Goal: Task Accomplishment & Management: Use online tool/utility

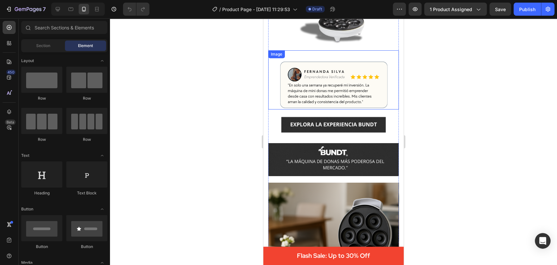
scroll to position [183, 0]
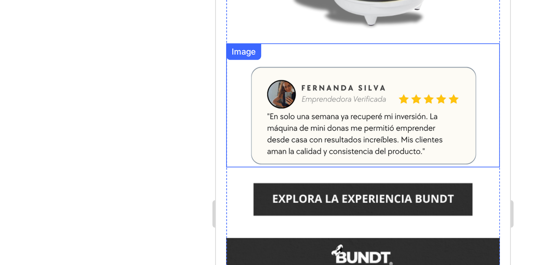
click at [259, 13] on img at bounding box center [286, 32] width 131 height 49
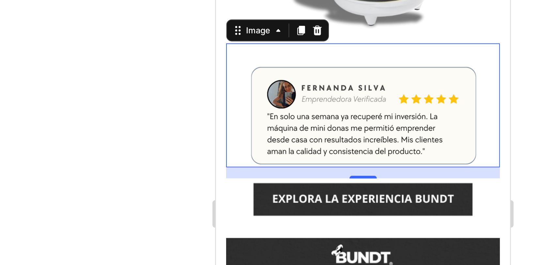
click at [271, 24] on img at bounding box center [286, 32] width 131 height 49
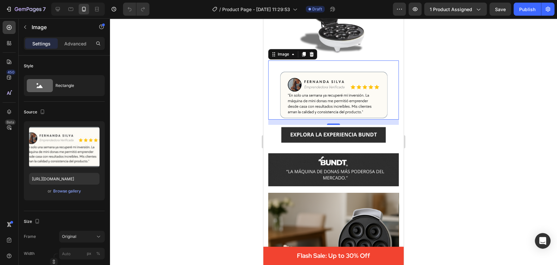
click at [423, 111] on div at bounding box center [333, 141] width 447 height 246
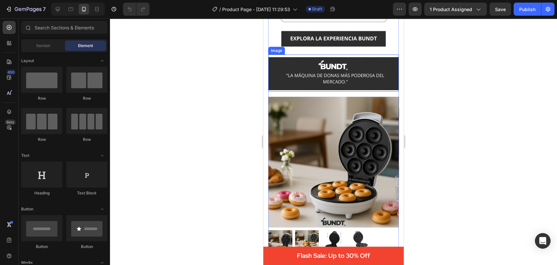
scroll to position [279, 0]
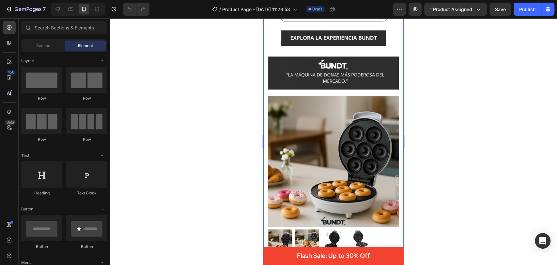
click at [240, 76] on div at bounding box center [333, 141] width 447 height 246
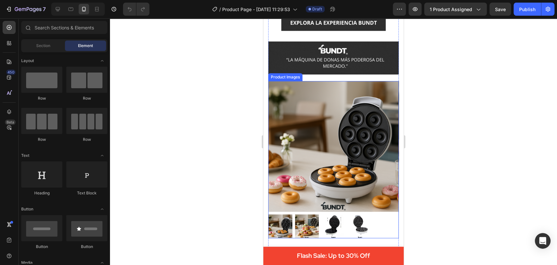
scroll to position [0, 0]
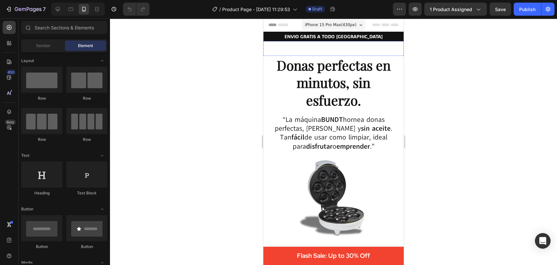
click at [295, 44] on div at bounding box center [333, 48] width 140 height 15
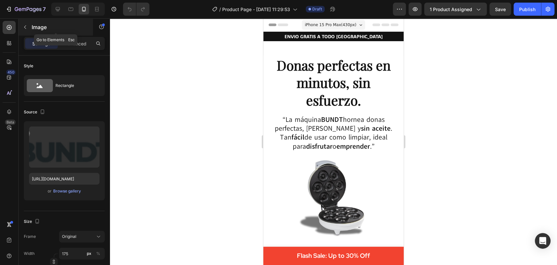
click at [23, 27] on icon "button" at bounding box center [25, 26] width 5 height 5
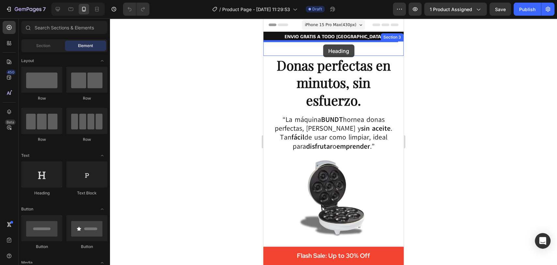
drag, startPoint x: 304, startPoint y: 197, endPoint x: 323, endPoint y: 44, distance: 153.9
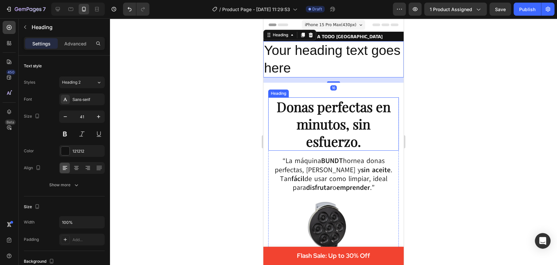
click at [336, 118] on strong "Donas perfectas en minutos, sin esfuerzo." at bounding box center [334, 124] width 114 height 53
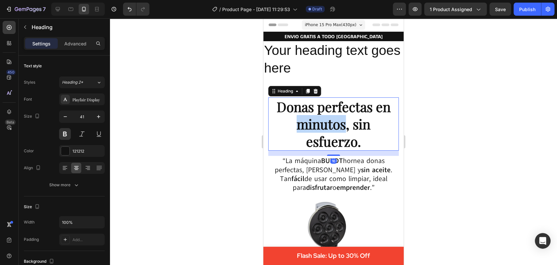
click at [336, 125] on strong "Donas perfectas en minutos, sin esfuerzo." at bounding box center [334, 124] width 114 height 53
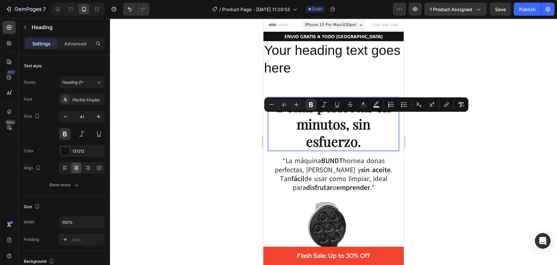
click at [359, 144] on p "Donas perfectas en minutos, sin esfuerzo." at bounding box center [333, 124] width 129 height 52
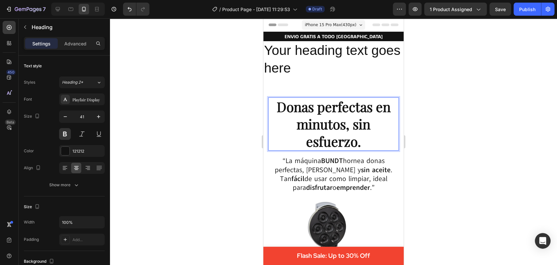
click at [363, 146] on p "Donas perfectas en minutos, sin esfuerzo." at bounding box center [333, 124] width 129 height 52
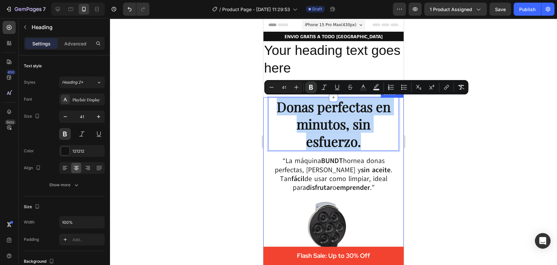
drag, startPoint x: 363, startPoint y: 146, endPoint x: 266, endPoint y: 100, distance: 107.6
copy strong "Donas perfectas en minutos, sin esfuerzo."
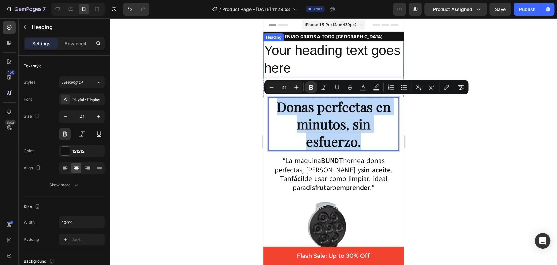
click at [310, 56] on h2 "Your heading text goes here" at bounding box center [333, 59] width 140 height 36
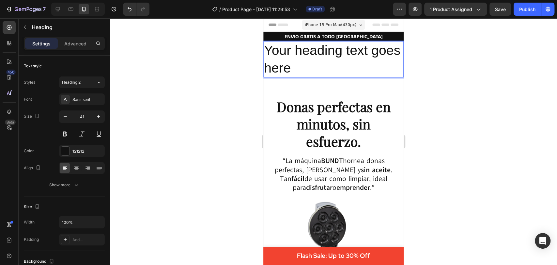
click at [310, 56] on h2 "Your heading text goes here" at bounding box center [333, 59] width 140 height 36
click at [310, 56] on p "Your heading text goes here" at bounding box center [333, 59] width 139 height 35
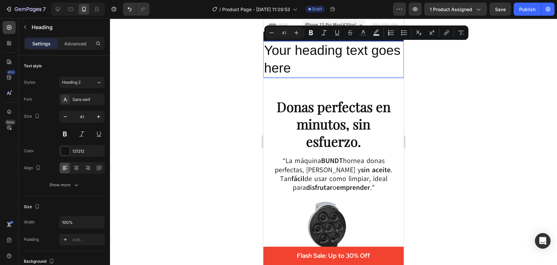
click at [334, 69] on p "Your heading text goes here" at bounding box center [333, 59] width 139 height 35
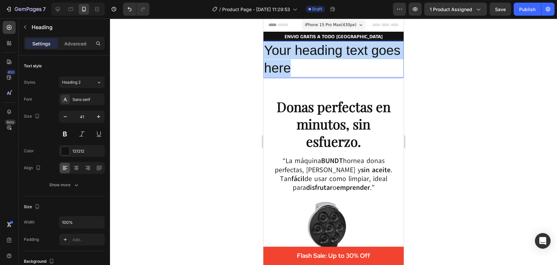
drag, startPoint x: 334, startPoint y: 69, endPoint x: 259, endPoint y: 52, distance: 76.9
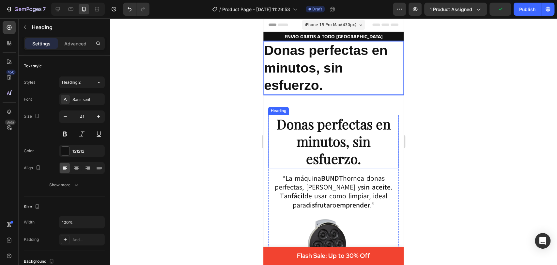
click at [363, 141] on strong "Donas perfectas en minutos, sin esfuerzo." at bounding box center [334, 141] width 114 height 53
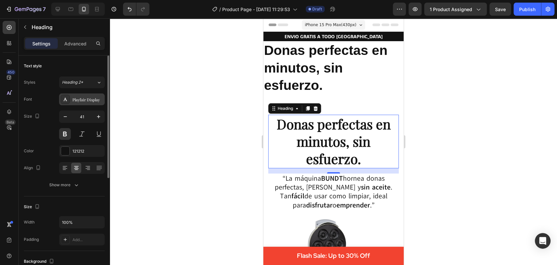
click at [94, 99] on div "Playfair Display" at bounding box center [87, 100] width 31 height 6
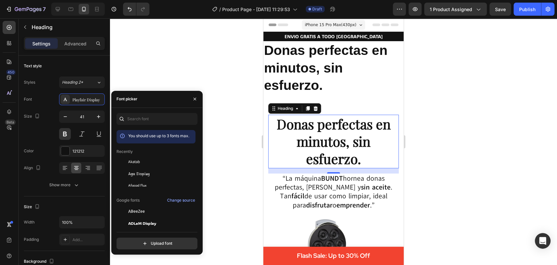
click at [201, 71] on div at bounding box center [333, 141] width 447 height 246
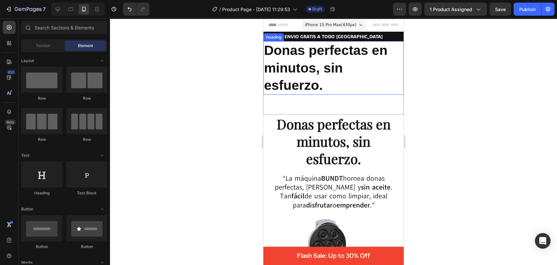
click at [276, 71] on strong "Donas perfectas en minutos, sin esfuerzo." at bounding box center [325, 68] width 123 height 50
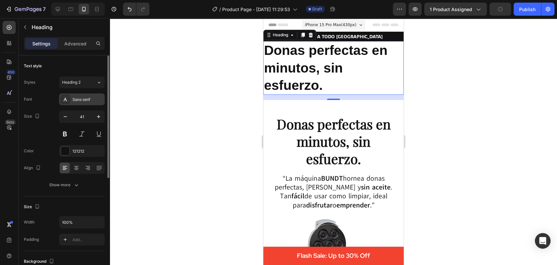
click at [87, 98] on div "Sans-serif" at bounding box center [87, 100] width 31 height 6
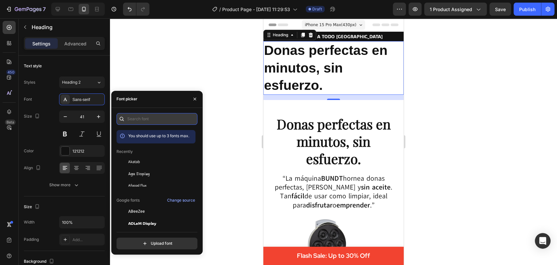
click at [144, 115] on input "text" at bounding box center [157, 119] width 81 height 12
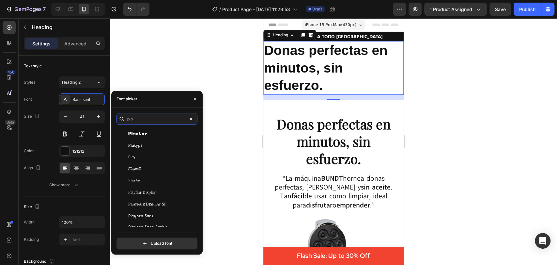
scroll to position [181, 0]
type input "pla"
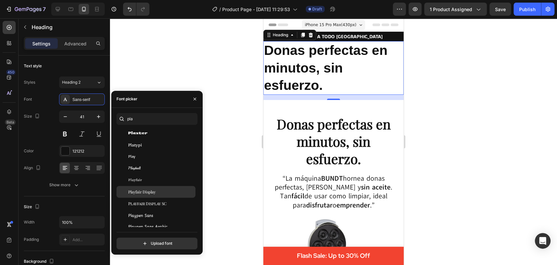
click at [153, 190] on span "Playfair Display" at bounding box center [141, 192] width 27 height 6
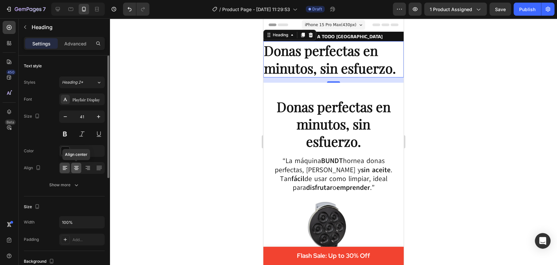
click at [77, 168] on icon at bounding box center [76, 168] width 5 height 1
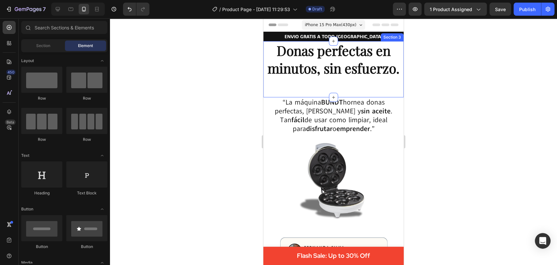
click at [336, 78] on div "⁠⁠⁠⁠⁠⁠⁠ Donas perfectas en minutos, sin esfuerzo. Heading Image" at bounding box center [333, 69] width 140 height 56
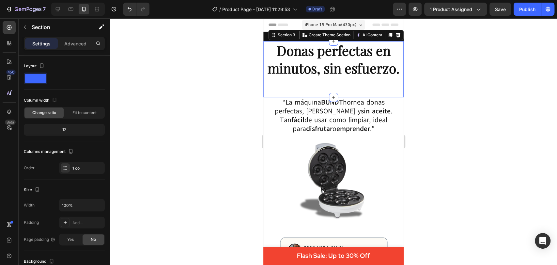
click at [336, 78] on div "⁠⁠⁠⁠⁠⁠⁠ Donas perfectas en minutos, sin esfuerzo. Heading Image" at bounding box center [333, 69] width 140 height 56
click at [259, 87] on div at bounding box center [333, 141] width 447 height 246
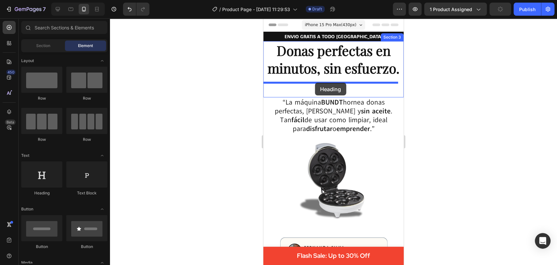
drag, startPoint x: 315, startPoint y: 195, endPoint x: 315, endPoint y: 83, distance: 112.3
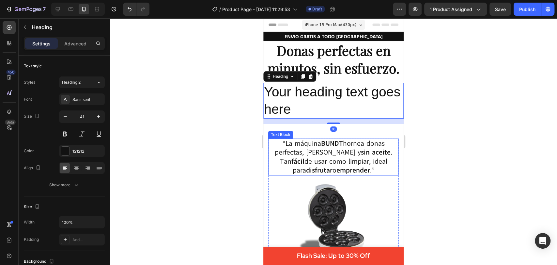
click at [350, 161] on p "“La máquina BUNDT hornea donas perfectas, caseras y sin aceite . Tan fácil de u…" at bounding box center [333, 157] width 129 height 36
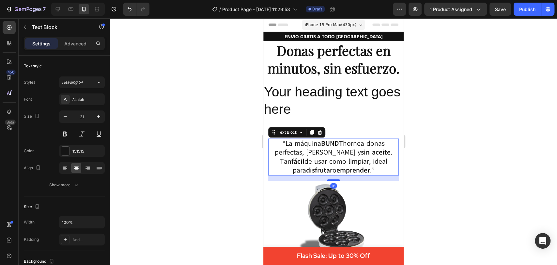
click at [365, 173] on p "“La máquina BUNDT hornea donas perfectas, caseras y sin aceite . Tan fácil de u…" at bounding box center [333, 157] width 129 height 36
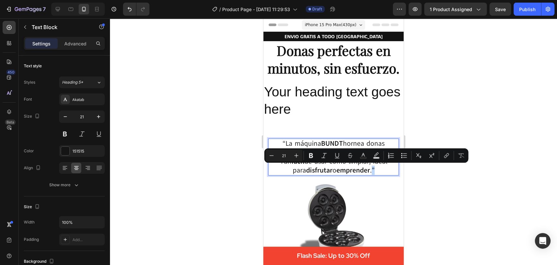
click at [368, 173] on p "“La máquina BUNDT hornea donas perfectas, caseras y sin aceite . Tan fácil de u…" at bounding box center [333, 157] width 129 height 36
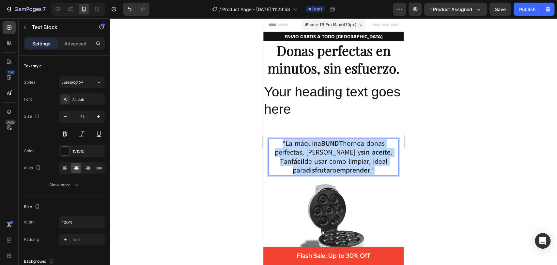
drag, startPoint x: 368, startPoint y: 173, endPoint x: 526, endPoint y: 160, distance: 157.8
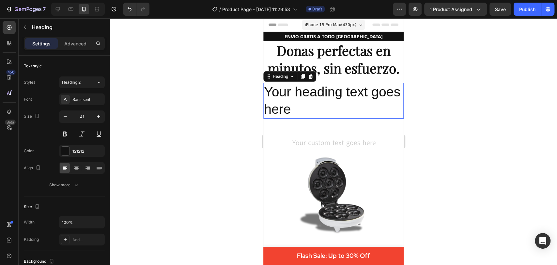
click at [320, 106] on h2 "Your heading text goes here" at bounding box center [333, 101] width 140 height 36
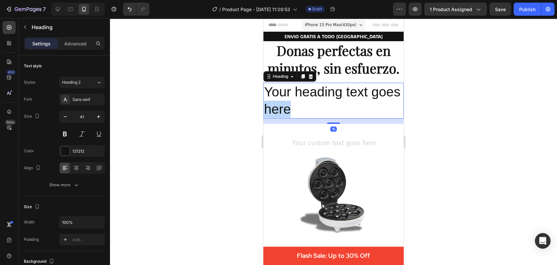
click at [320, 106] on h2 "Your heading text goes here" at bounding box center [333, 101] width 140 height 36
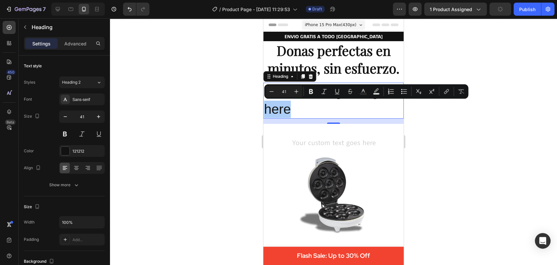
click at [460, 141] on div at bounding box center [333, 141] width 447 height 246
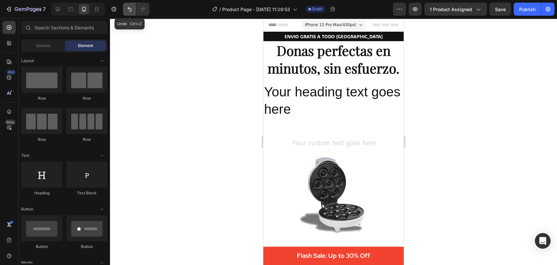
click at [130, 13] on button "Undo/Redo" at bounding box center [129, 9] width 13 height 13
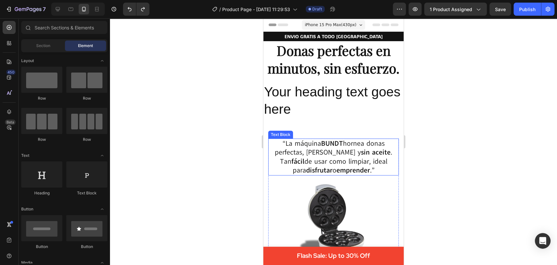
click at [345, 158] on p "“La máquina BUNDT hornea donas perfectas, caseras y sin aceite . Tan fácil de u…" at bounding box center [333, 157] width 129 height 36
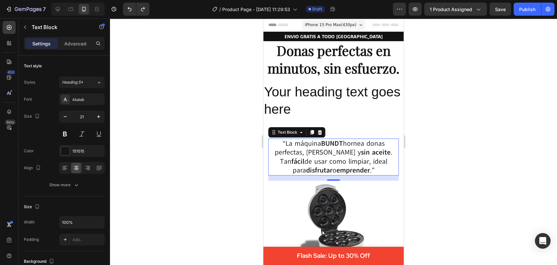
click at [368, 172] on p "“La máquina BUNDT hornea donas perfectas, caseras y sin aceite . Tan fácil de u…" at bounding box center [333, 157] width 129 height 36
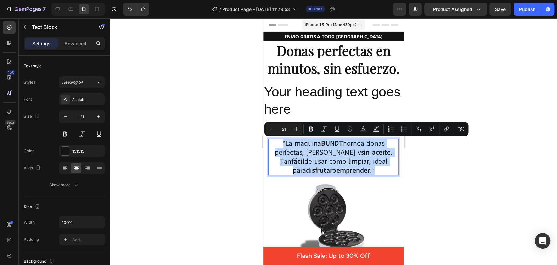
drag, startPoint x: 369, startPoint y: 172, endPoint x: 274, endPoint y: 141, distance: 99.8
click at [274, 141] on p "“La máquina BUNDT hornea donas perfectas, caseras y sin aceite . Tan fácil de u…" at bounding box center [333, 157] width 129 height 36
copy p "“La máquina BUNDT hornea donas perfectas, caseras y sin aceite . Tan fácil de u…"
click at [280, 102] on p "Your heading text goes here" at bounding box center [333, 100] width 139 height 35
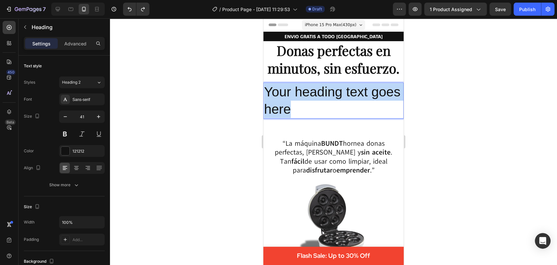
drag, startPoint x: 337, startPoint y: 110, endPoint x: 259, endPoint y: 89, distance: 80.3
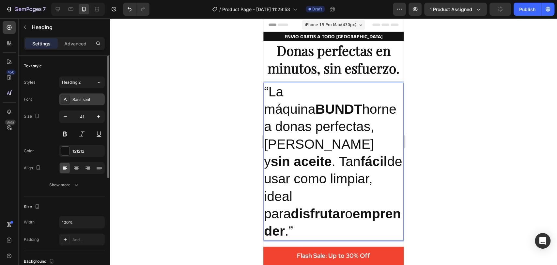
click at [87, 97] on div "Sans-serif" at bounding box center [87, 100] width 31 height 6
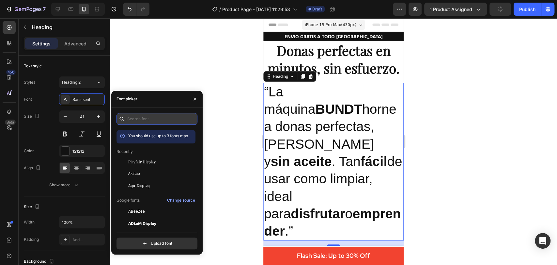
click at [141, 117] on input "text" at bounding box center [157, 119] width 81 height 12
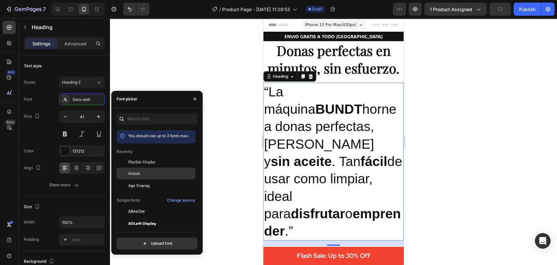
click at [140, 175] on div "Akatab" at bounding box center [161, 173] width 66 height 6
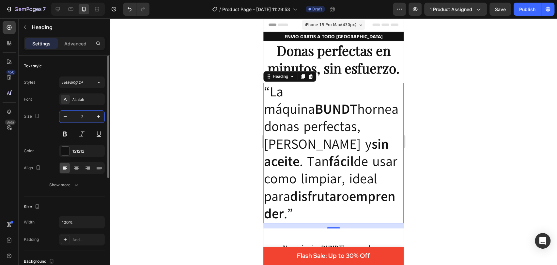
type input "21"
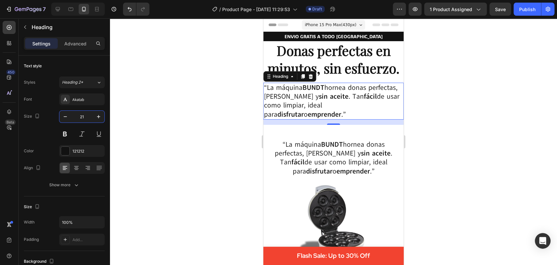
click at [185, 126] on div at bounding box center [333, 141] width 447 height 246
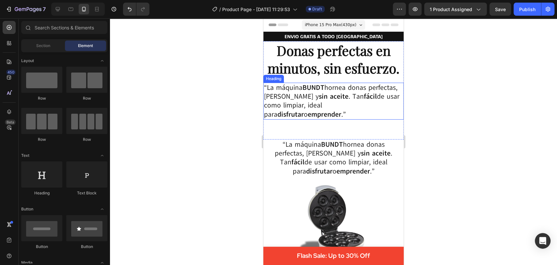
click at [278, 109] on p "“La máquina BUNDT hornea donas perfectas, caseras y sin aceite . Tan fácil de u…" at bounding box center [333, 101] width 139 height 36
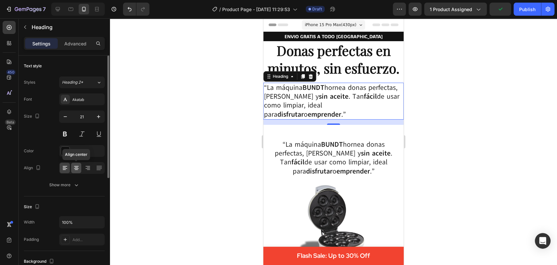
click at [76, 166] on icon at bounding box center [76, 168] width 7 height 7
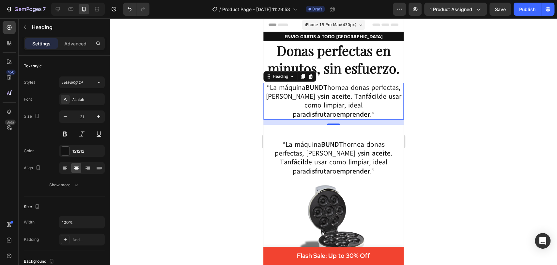
click at [418, 96] on div at bounding box center [333, 141] width 447 height 246
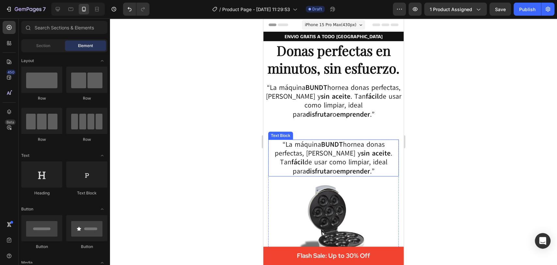
click at [333, 146] on strong "BUNDT" at bounding box center [332, 144] width 22 height 9
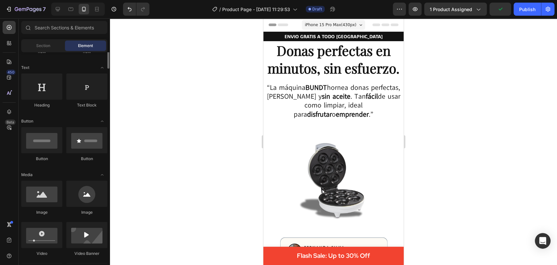
scroll to position [91, 0]
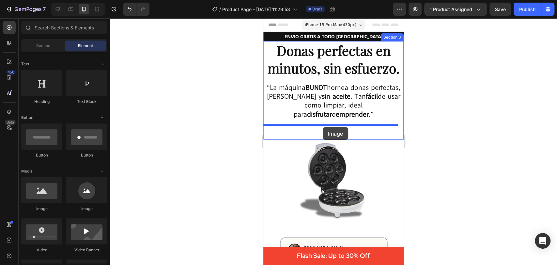
drag, startPoint x: 309, startPoint y: 214, endPoint x: 323, endPoint y: 127, distance: 88.2
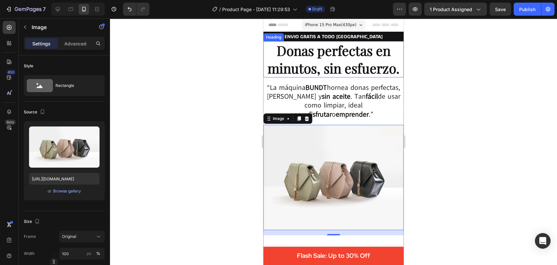
click at [299, 50] on strong "Donas perfectas en minutos, sin esfuerzo." at bounding box center [334, 58] width 132 height 35
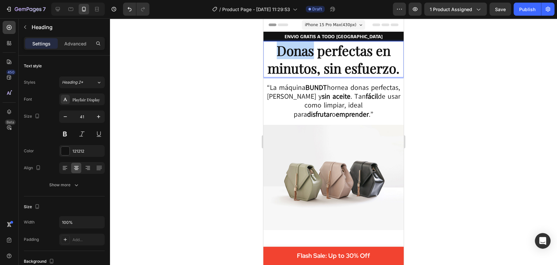
drag, startPoint x: 312, startPoint y: 54, endPoint x: 277, endPoint y: 50, distance: 35.8
click at [277, 50] on strong "Donas perfectas en minutos, sin esfuerzo." at bounding box center [334, 58] width 132 height 35
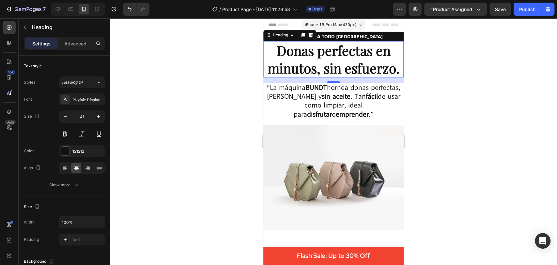
click at [427, 108] on div at bounding box center [333, 141] width 447 height 246
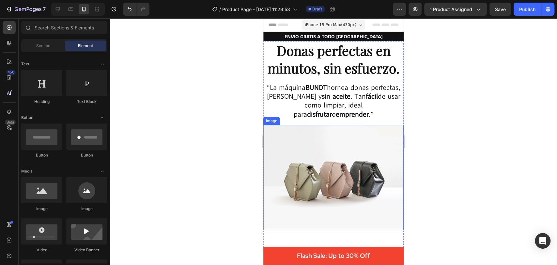
click at [341, 168] on img at bounding box center [333, 177] width 140 height 105
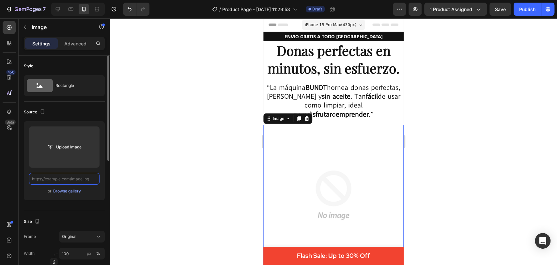
scroll to position [0, 0]
click at [62, 179] on input "text" at bounding box center [64, 179] width 71 height 12
paste input "[URL][DOMAIN_NAME]"
type input "[URL][DOMAIN_NAME]"
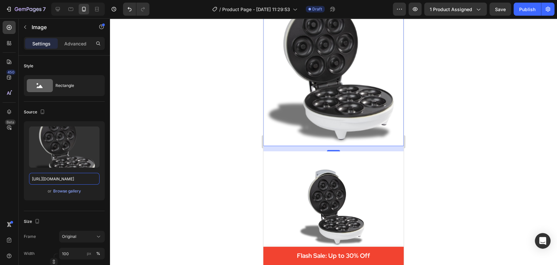
scroll to position [138, 0]
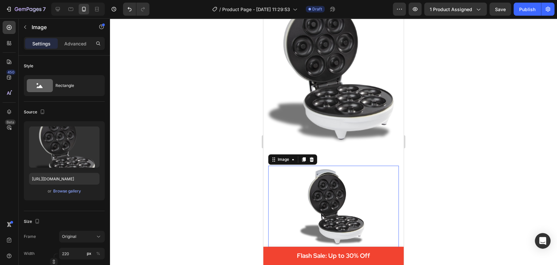
click at [329, 195] on img at bounding box center [334, 205] width 72 height 81
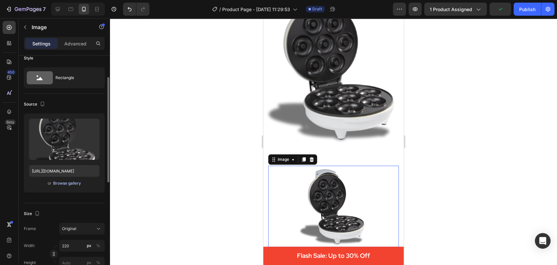
scroll to position [0, 0]
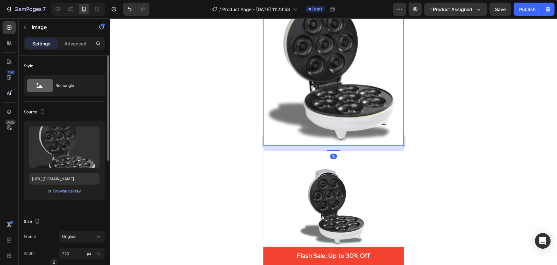
click at [307, 92] on img at bounding box center [333, 66] width 140 height 159
click at [74, 255] on input "100" at bounding box center [82, 253] width 46 height 12
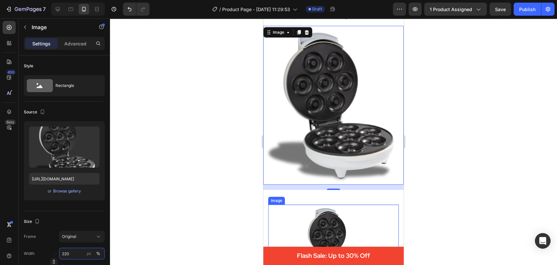
scroll to position [81, 0]
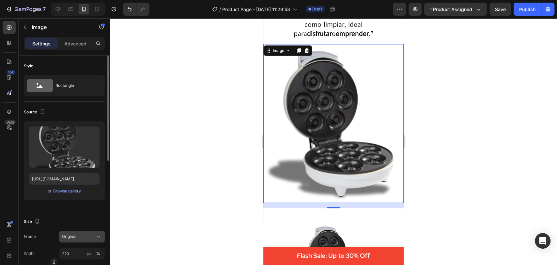
click at [82, 236] on div "Original" at bounding box center [78, 236] width 32 height 6
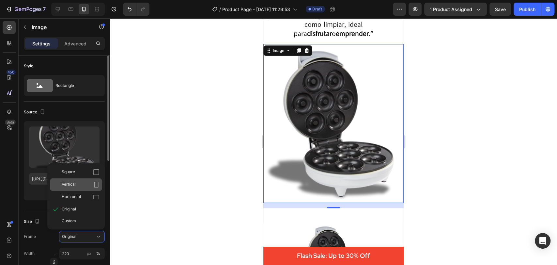
click at [93, 181] on icon at bounding box center [96, 184] width 7 height 7
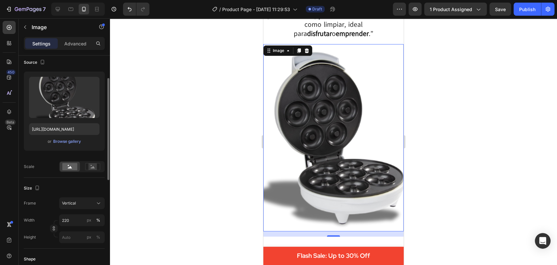
scroll to position [51, 0]
click at [74, 215] on input "220" at bounding box center [82, 219] width 46 height 12
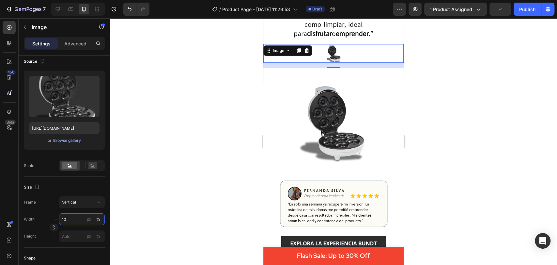
type input "1"
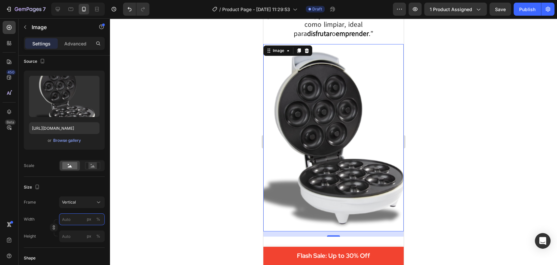
type input "1"
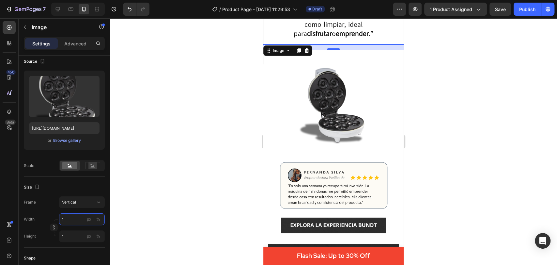
type input "15"
type input "20"
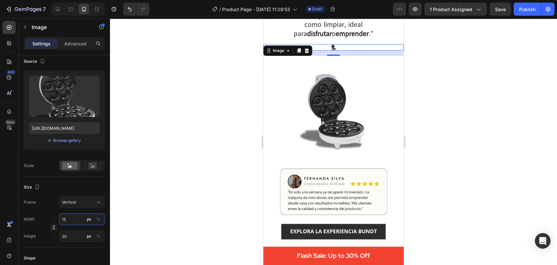
type input "150"
type input "200"
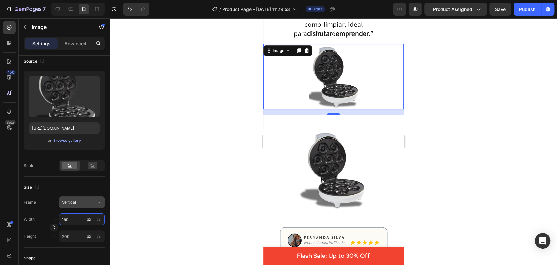
type input "150"
click at [94, 201] on div "Vertical" at bounding box center [82, 202] width 40 height 7
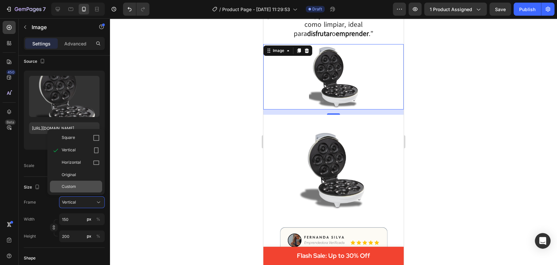
click at [63, 186] on span "Custom" at bounding box center [69, 186] width 14 height 6
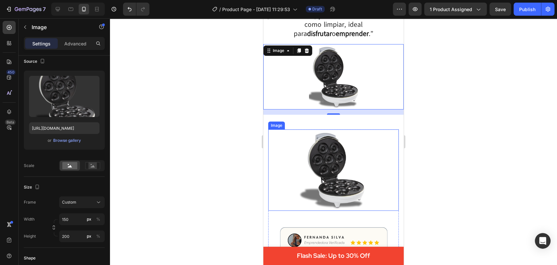
click at [306, 180] on img at bounding box center [334, 169] width 72 height 81
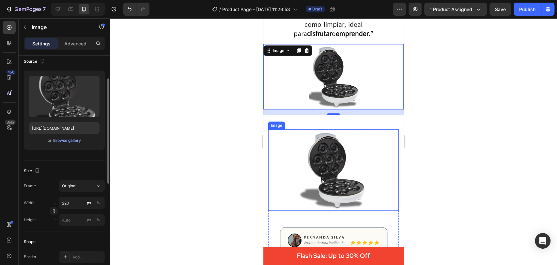
scroll to position [50, 0]
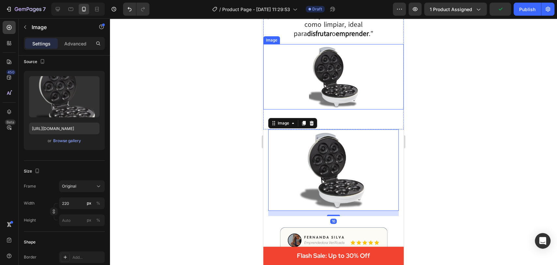
click at [327, 76] on img at bounding box center [333, 76] width 49 height 65
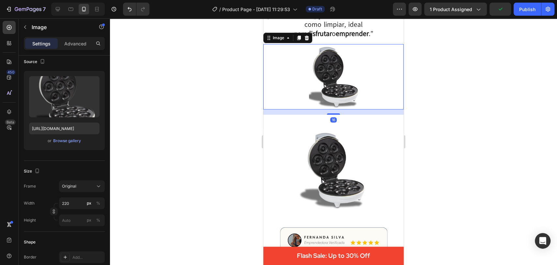
scroll to position [50, 0]
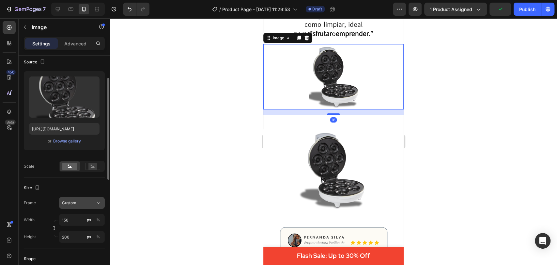
click at [83, 205] on div "Custom" at bounding box center [78, 203] width 32 height 6
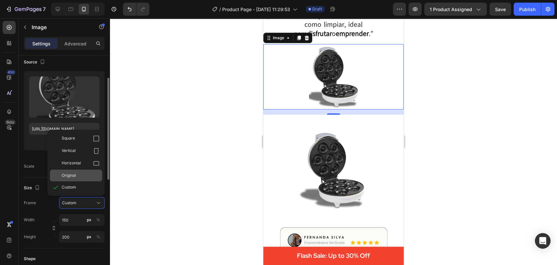
click at [76, 171] on div "Original" at bounding box center [76, 175] width 52 height 12
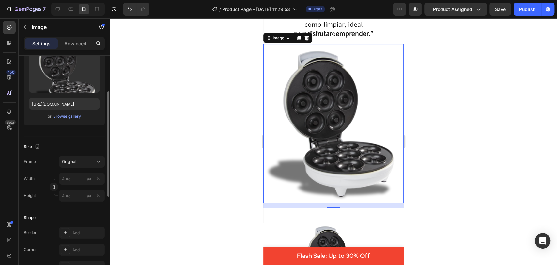
scroll to position [76, 0]
click at [64, 179] on input "px %" at bounding box center [82, 178] width 46 height 12
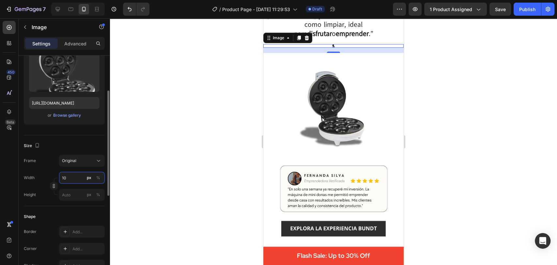
type input "1"
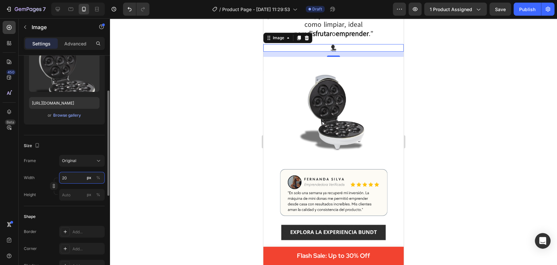
type input "2"
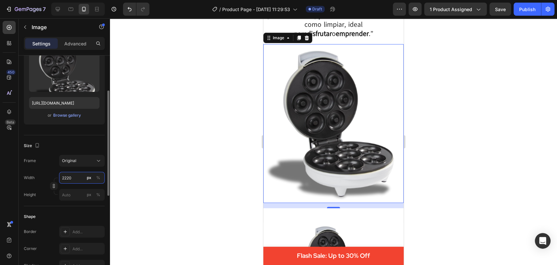
type input "222"
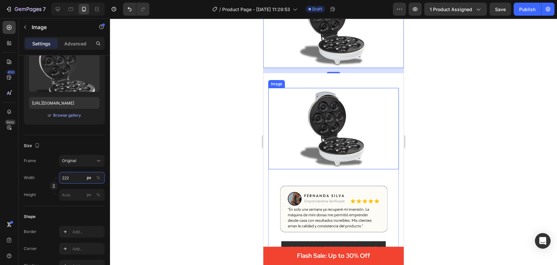
scroll to position [141, 0]
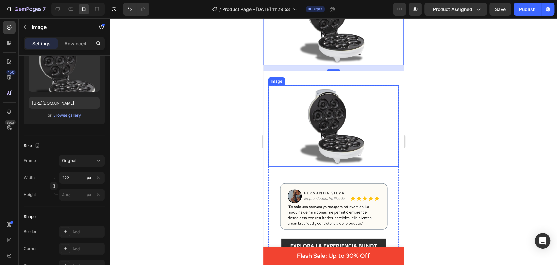
click at [321, 133] on img at bounding box center [334, 125] width 72 height 81
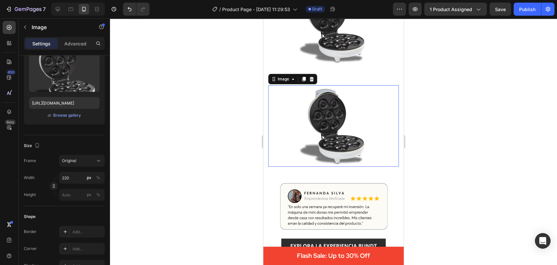
scroll to position [76, 0]
click at [314, 78] on icon at bounding box center [311, 78] width 5 height 5
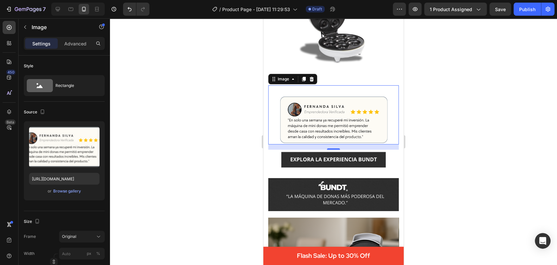
click at [232, 102] on div at bounding box center [333, 141] width 447 height 246
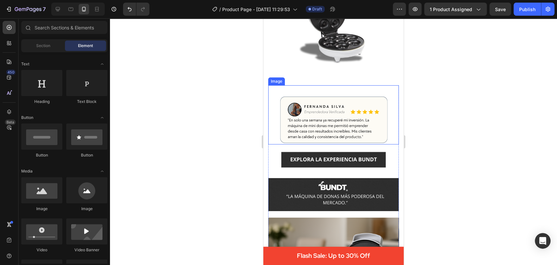
scroll to position [85, 0]
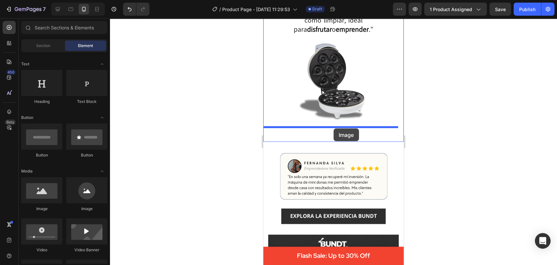
drag, startPoint x: 296, startPoint y: 208, endPoint x: 333, endPoint y: 129, distance: 87.6
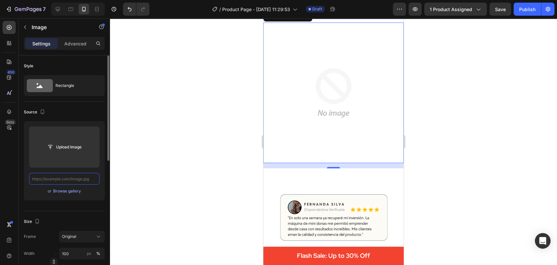
scroll to position [0, 0]
paste input "[URL][DOMAIN_NAME]"
type input "[URL][DOMAIN_NAME]"
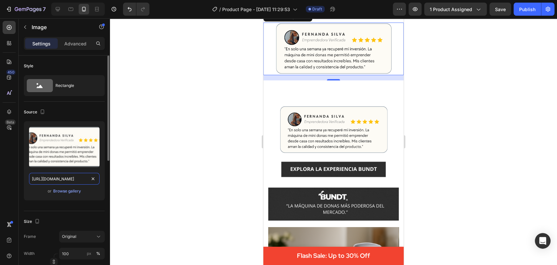
scroll to position [0, 101]
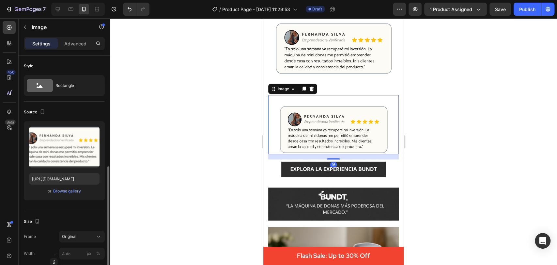
click at [369, 118] on img at bounding box center [333, 129] width 131 height 49
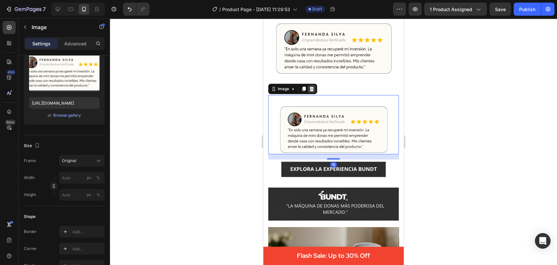
click at [312, 89] on div at bounding box center [312, 89] width 8 height 8
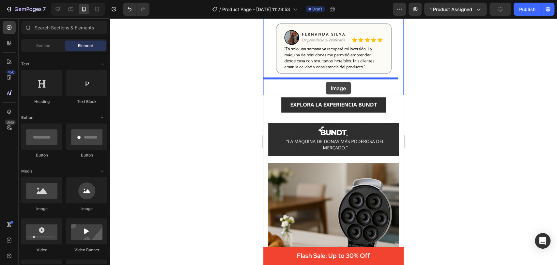
drag, startPoint x: 320, startPoint y: 212, endPoint x: 326, endPoint y: 81, distance: 130.7
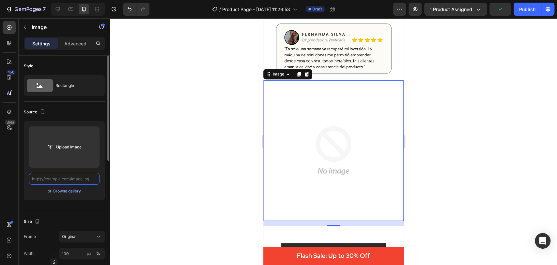
scroll to position [0, 0]
paste input "[URL][DOMAIN_NAME]"
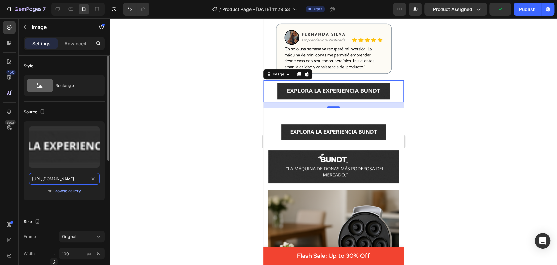
scroll to position [0, 98]
type input "[URL][DOMAIN_NAME]"
click at [179, 133] on div at bounding box center [333, 141] width 447 height 246
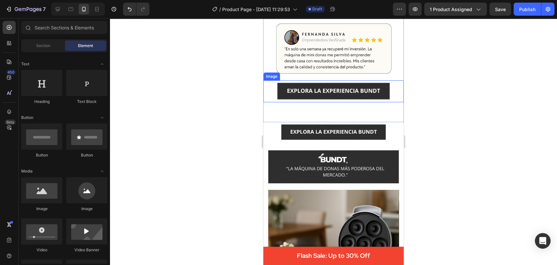
click at [306, 90] on img at bounding box center [333, 91] width 140 height 22
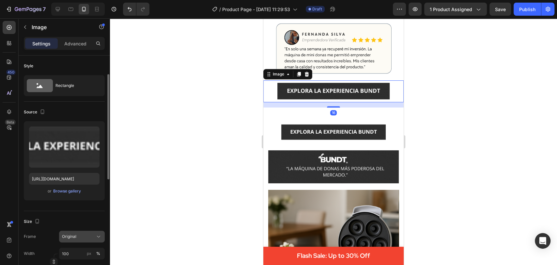
scroll to position [14, 0]
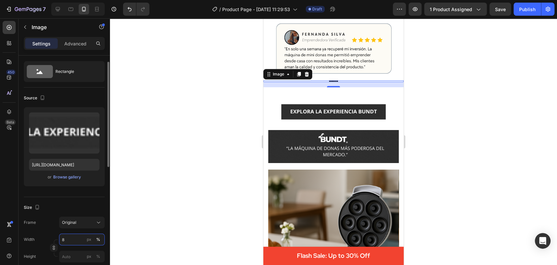
type input "80"
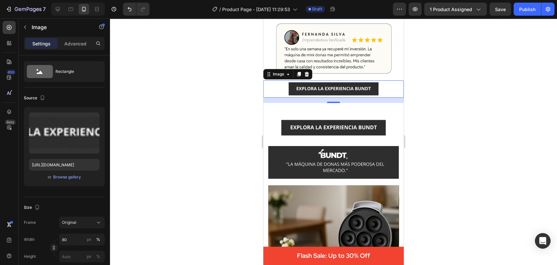
click at [439, 112] on div at bounding box center [333, 141] width 447 height 246
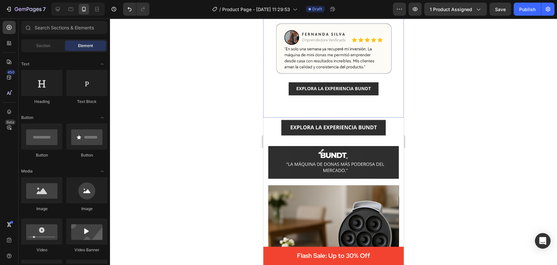
click at [339, 120] on img at bounding box center [333, 128] width 131 height 20
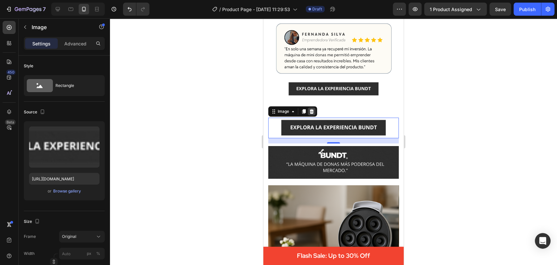
click at [310, 109] on icon at bounding box center [311, 111] width 5 height 5
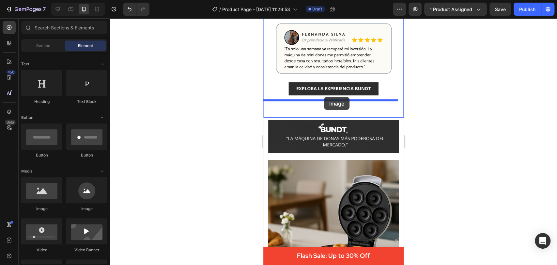
drag, startPoint x: 309, startPoint y: 208, endPoint x: 324, endPoint y: 97, distance: 111.7
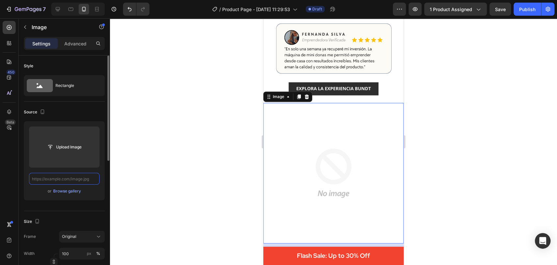
scroll to position [0, 0]
click at [71, 179] on input "text" at bounding box center [64, 179] width 71 height 12
paste input "[URL][DOMAIN_NAME]"
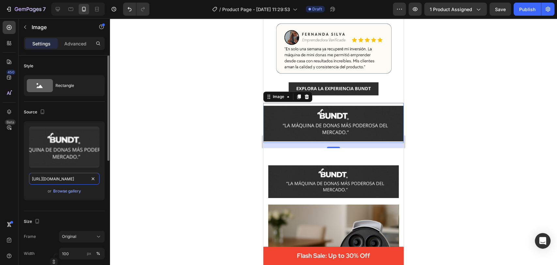
scroll to position [0, 108]
type input "[URL][DOMAIN_NAME]"
click at [232, 116] on div at bounding box center [333, 141] width 447 height 246
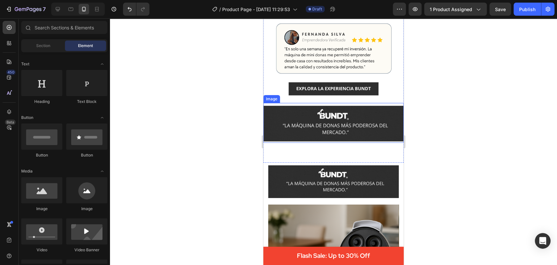
click at [292, 129] on img at bounding box center [333, 122] width 140 height 39
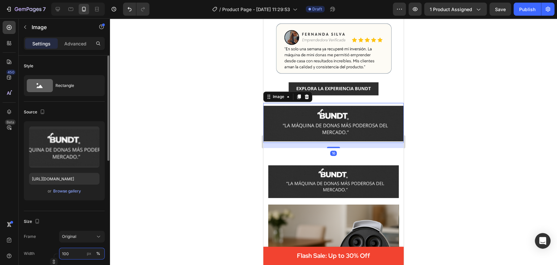
click at [75, 251] on input "100" at bounding box center [82, 253] width 46 height 12
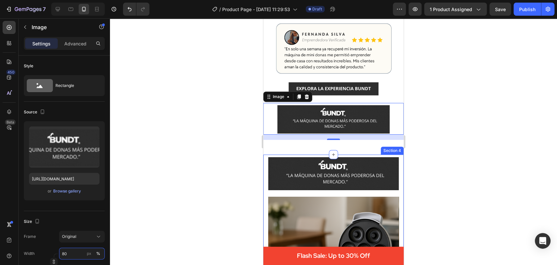
type input "80"
click at [435, 143] on div at bounding box center [333, 141] width 447 height 246
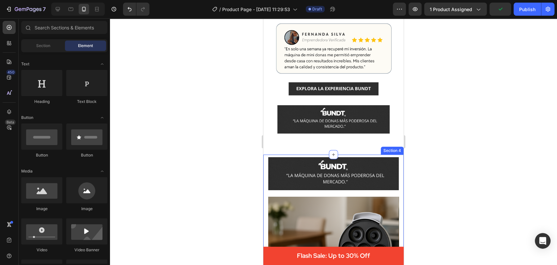
click at [368, 173] on img at bounding box center [333, 172] width 131 height 37
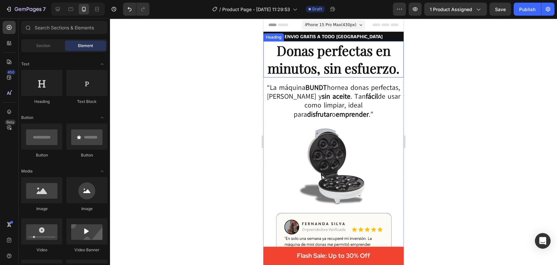
click at [330, 48] on strong "Donas perfectas en minutos, sin esfuerzo." at bounding box center [334, 58] width 132 height 35
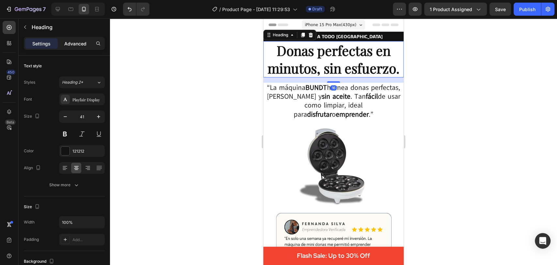
click at [67, 45] on p "Advanced" at bounding box center [75, 43] width 22 height 7
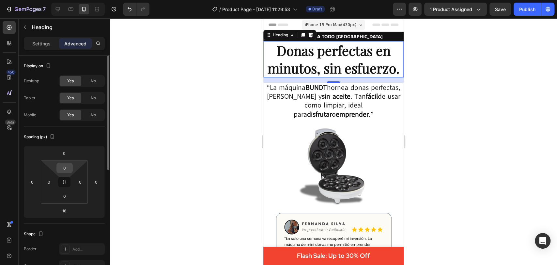
click at [65, 170] on input "0" at bounding box center [64, 168] width 13 height 10
type input "15"
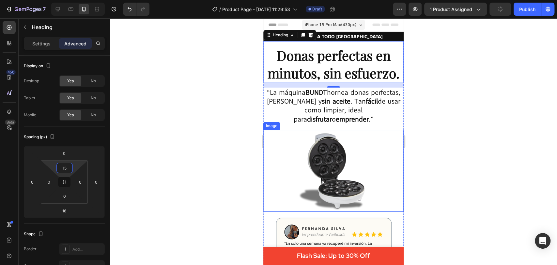
click at [469, 120] on div at bounding box center [333, 141] width 447 height 246
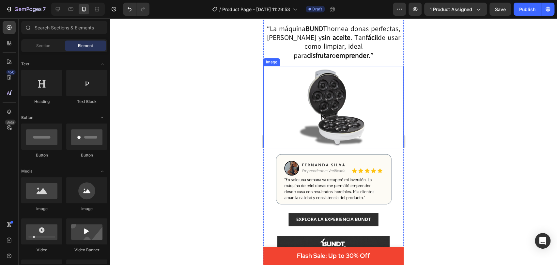
scroll to position [65, 0]
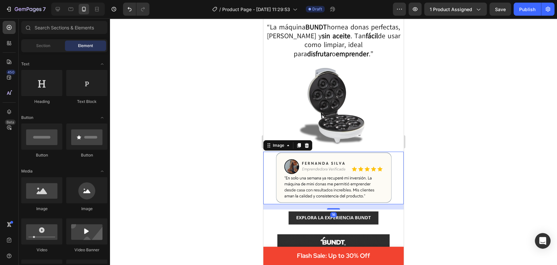
click at [330, 163] on img at bounding box center [333, 177] width 140 height 53
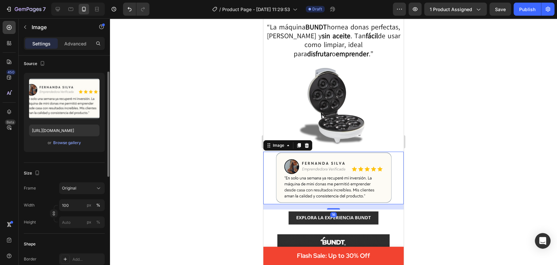
scroll to position [52, 0]
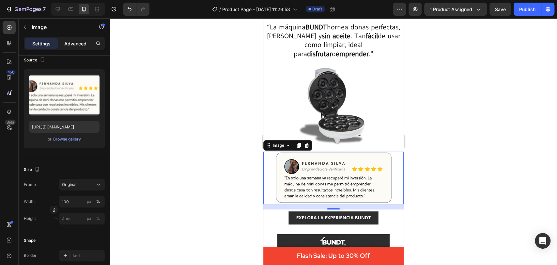
click at [73, 45] on p "Advanced" at bounding box center [75, 43] width 22 height 7
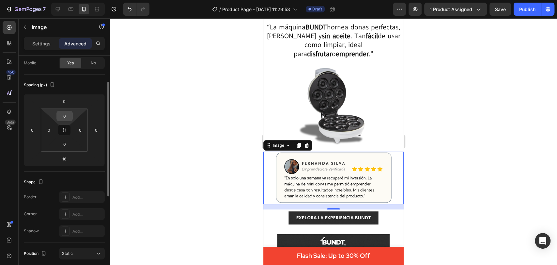
click at [69, 119] on input "0" at bounding box center [64, 116] width 13 height 10
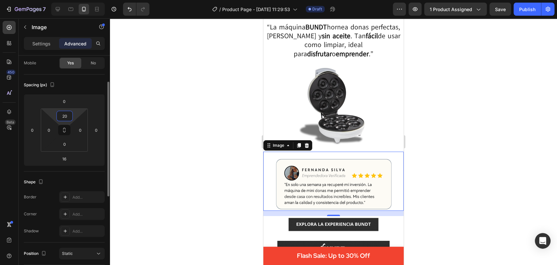
type input "2"
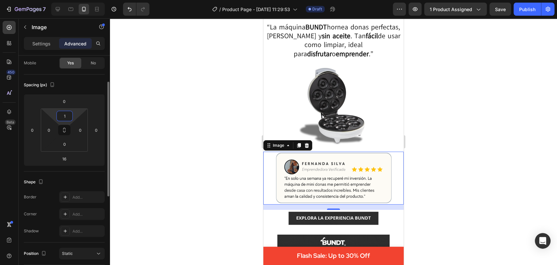
type input "15"
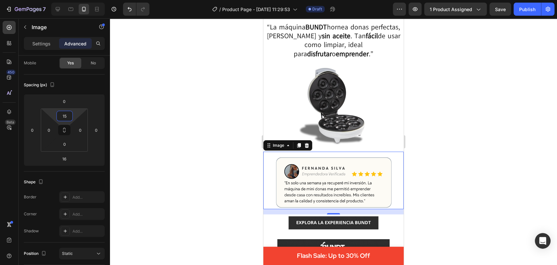
click at [494, 136] on div at bounding box center [333, 141] width 447 height 246
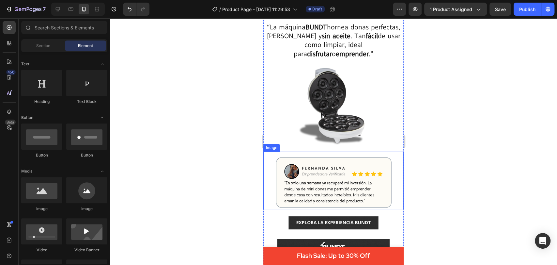
scroll to position [135, 0]
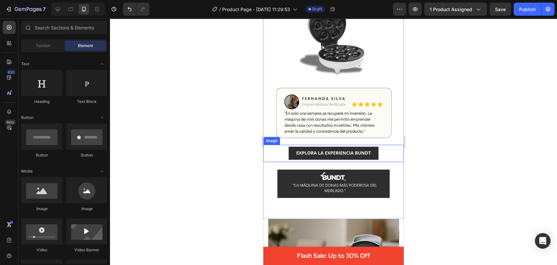
click at [318, 147] on img at bounding box center [333, 154] width 112 height 18
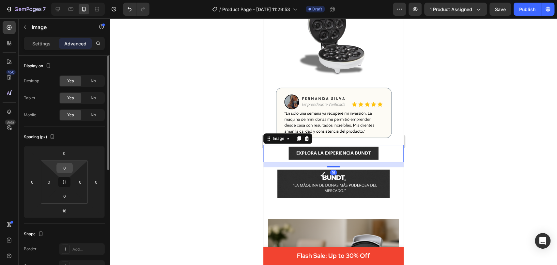
click at [68, 166] on input "0" at bounding box center [64, 168] width 13 height 10
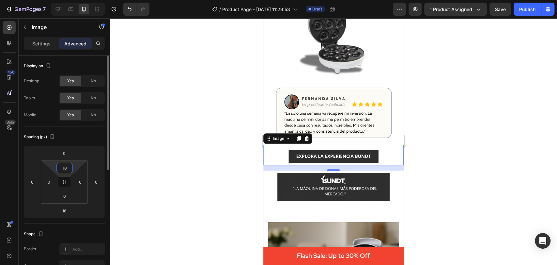
type input "1"
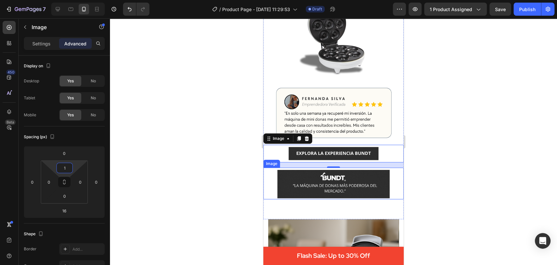
click at [465, 158] on div at bounding box center [333, 141] width 447 height 246
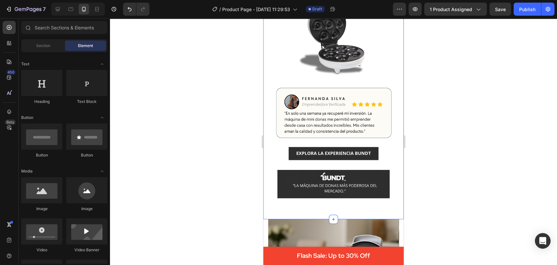
click at [334, 167] on img at bounding box center [333, 183] width 112 height 32
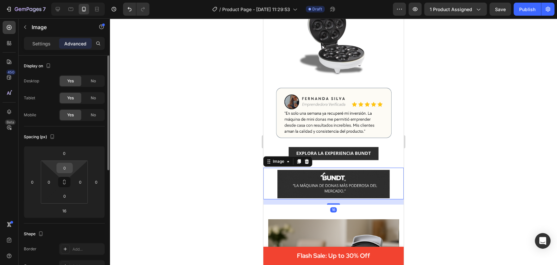
click at [71, 166] on input "0" at bounding box center [64, 168] width 13 height 10
type input "5"
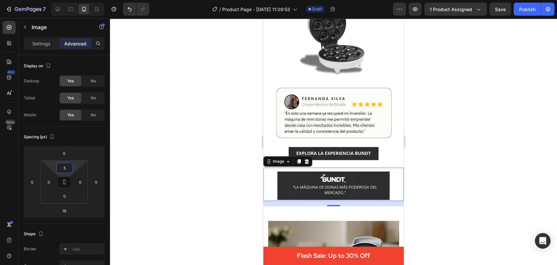
click at [445, 130] on div at bounding box center [333, 141] width 447 height 246
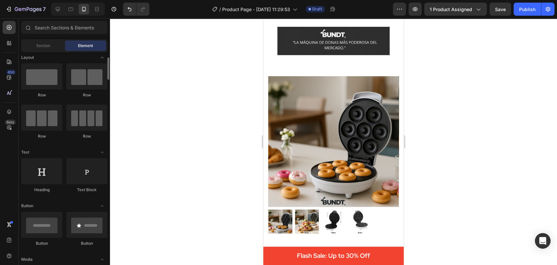
scroll to position [0, 0]
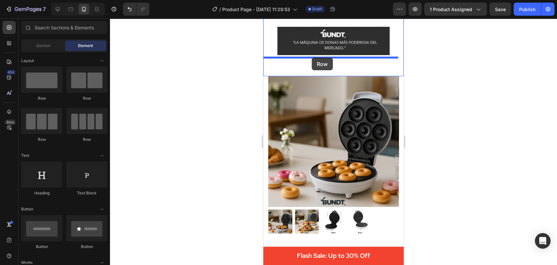
drag, startPoint x: 304, startPoint y: 136, endPoint x: 312, endPoint y: 57, distance: 78.7
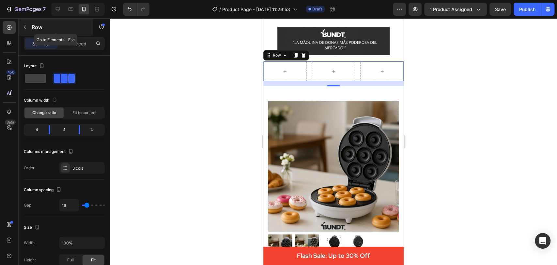
click at [27, 30] on button "button" at bounding box center [25, 27] width 10 height 10
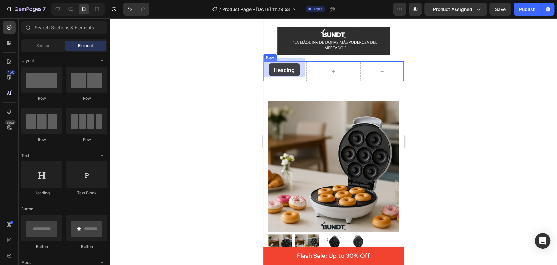
drag, startPoint x: 308, startPoint y: 198, endPoint x: 270, endPoint y: 63, distance: 141.0
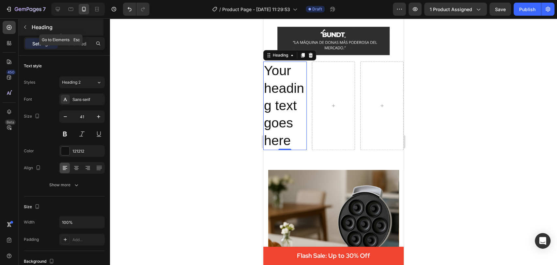
click at [25, 26] on icon "button" at bounding box center [25, 26] width 5 height 5
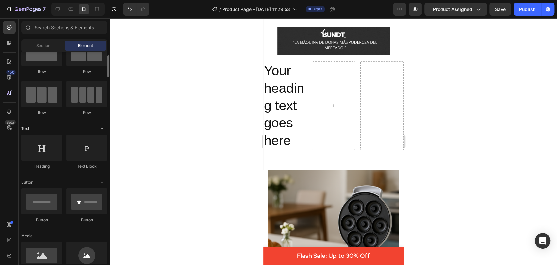
scroll to position [27, 0]
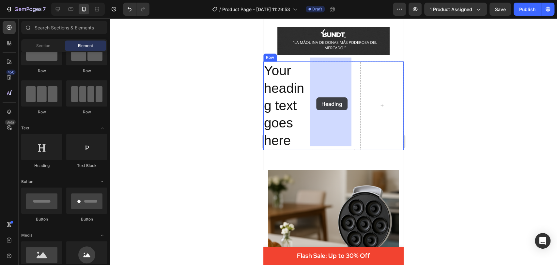
drag, startPoint x: 307, startPoint y: 171, endPoint x: 316, endPoint y: 97, distance: 75.0
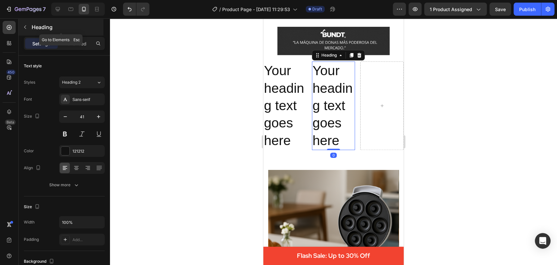
click at [20, 23] on button "button" at bounding box center [25, 27] width 10 height 10
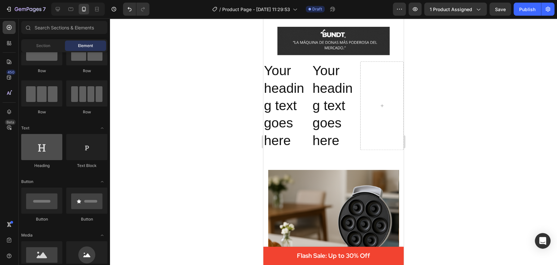
scroll to position [0, 0]
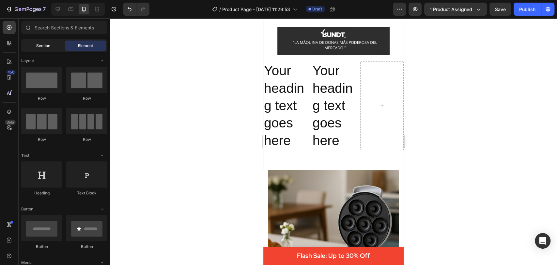
drag, startPoint x: 45, startPoint y: 53, endPoint x: 44, endPoint y: 47, distance: 6.3
click at [44, 47] on div "Sections(18) Elements(84) Section Element Hero Section Product Detail Brands Tr…" at bounding box center [64, 142] width 91 height 242
click at [44, 47] on span "Section" at bounding box center [43, 46] width 14 height 6
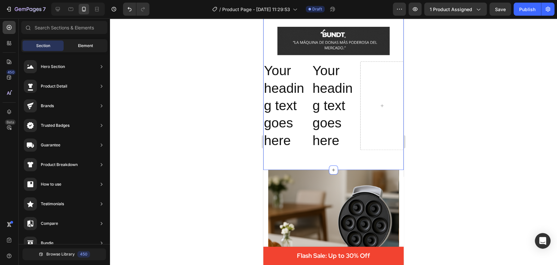
click at [84, 46] on span "Element" at bounding box center [85, 46] width 15 height 6
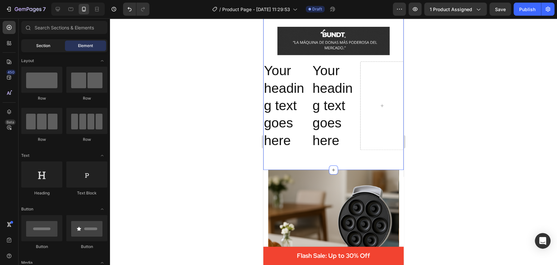
click at [39, 46] on span "Section" at bounding box center [43, 46] width 14 height 6
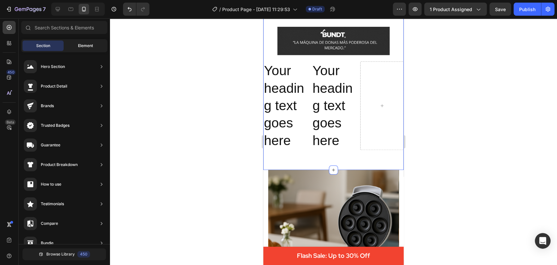
click at [84, 47] on span "Element" at bounding box center [85, 46] width 15 height 6
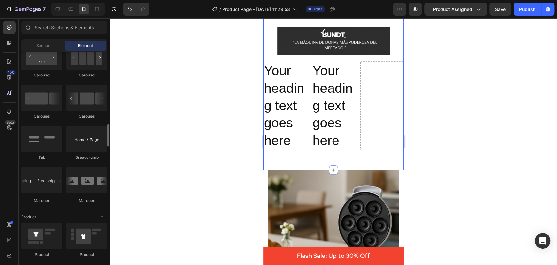
scroll to position [676, 0]
click at [48, 29] on input "text" at bounding box center [64, 27] width 86 height 13
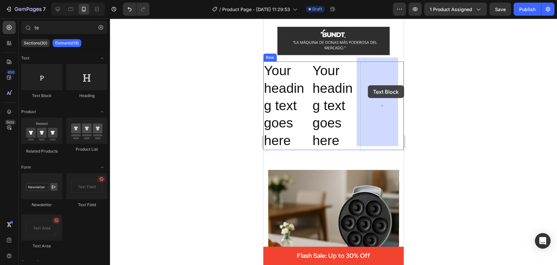
drag, startPoint x: 315, startPoint y: 95, endPoint x: 368, endPoint y: 85, distance: 54.0
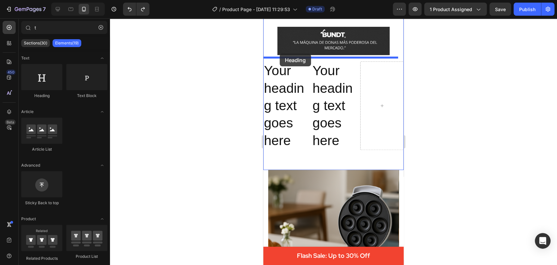
drag, startPoint x: 311, startPoint y: 102, endPoint x: 280, endPoint y: 54, distance: 57.8
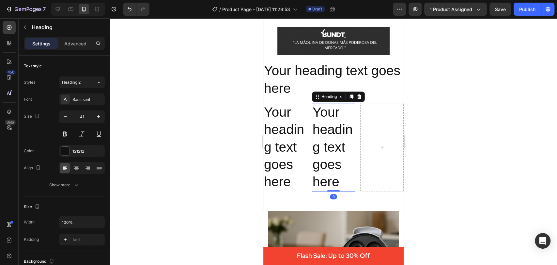
scroll to position [52, 0]
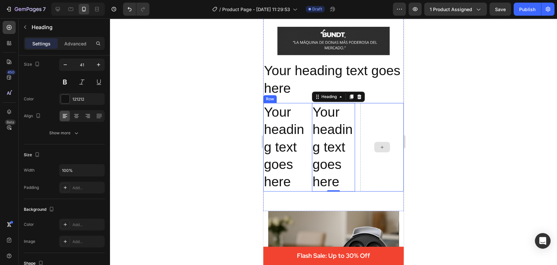
click at [372, 136] on div at bounding box center [381, 147] width 43 height 88
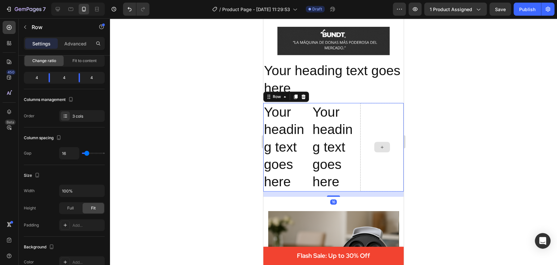
scroll to position [0, 0]
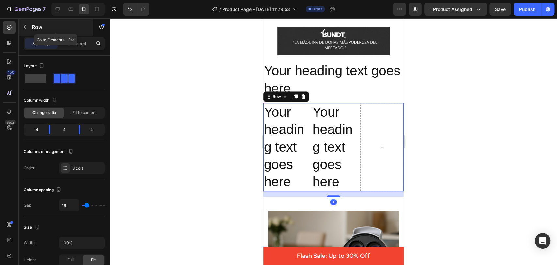
click at [28, 28] on button "button" at bounding box center [25, 27] width 10 height 10
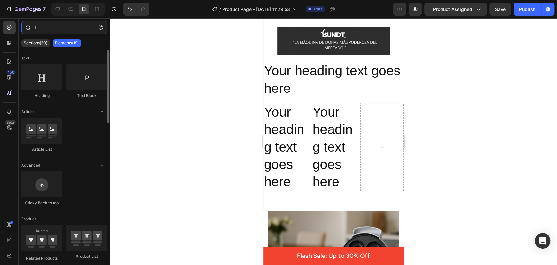
click at [43, 28] on input "t" at bounding box center [64, 27] width 86 height 13
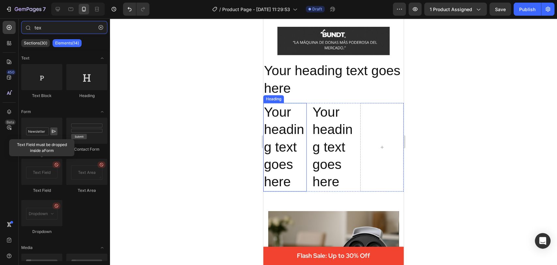
type input "texx"
click at [283, 134] on h2 "Your heading text goes here" at bounding box center [284, 147] width 43 height 88
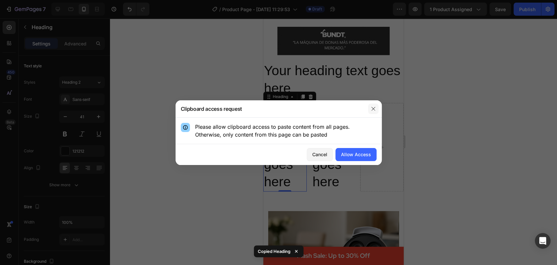
click at [374, 111] on button "button" at bounding box center [373, 108] width 10 height 10
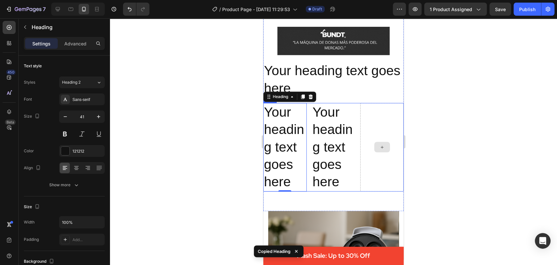
click at [365, 145] on div at bounding box center [381, 147] width 43 height 88
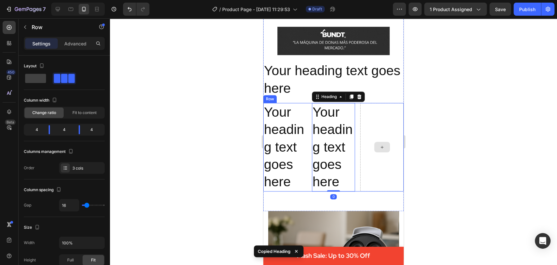
click at [370, 151] on div at bounding box center [381, 147] width 43 height 88
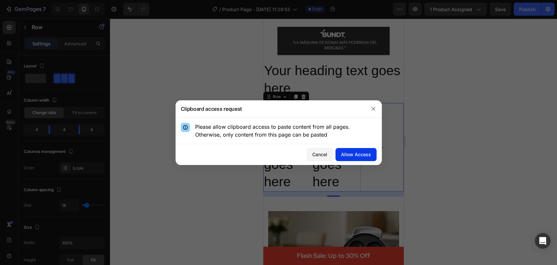
click at [351, 153] on div "Allow Access" at bounding box center [356, 154] width 30 height 7
click at [376, 106] on button "button" at bounding box center [373, 108] width 10 height 10
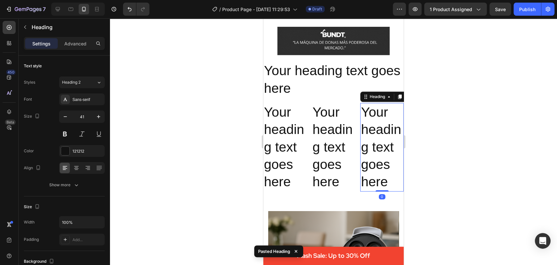
click at [465, 143] on div at bounding box center [333, 141] width 447 height 246
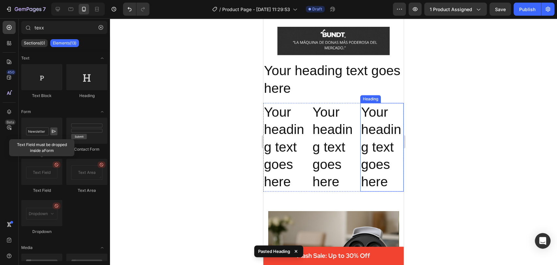
click at [343, 145] on h2 "Your heading text goes here" at bounding box center [333, 147] width 43 height 88
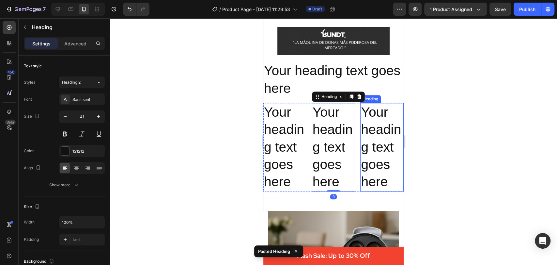
click at [365, 148] on h2 "Your heading text goes here" at bounding box center [381, 147] width 43 height 88
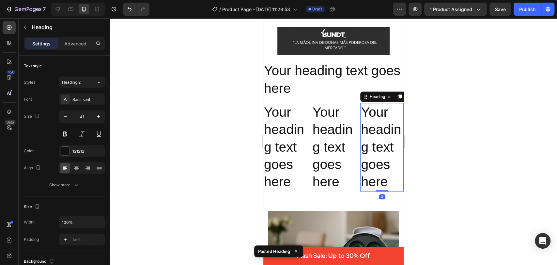
click at [439, 164] on div at bounding box center [333, 141] width 447 height 246
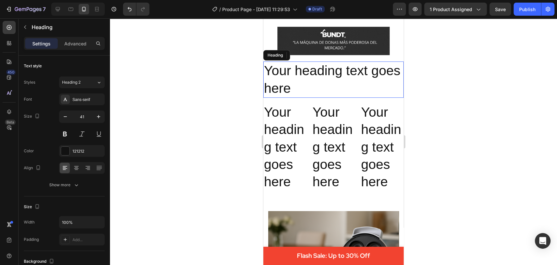
click at [301, 64] on h2 "Your heading text goes here" at bounding box center [333, 79] width 140 height 36
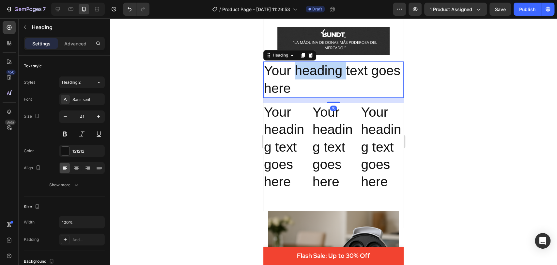
click at [301, 64] on h2 "Your heading text goes here" at bounding box center [333, 79] width 140 height 36
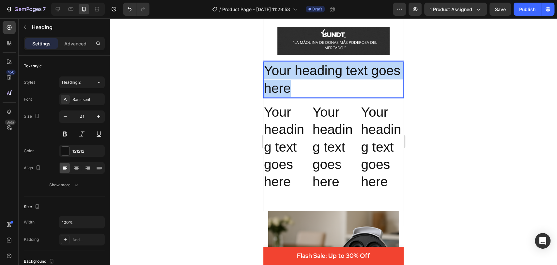
drag, startPoint x: 328, startPoint y: 82, endPoint x: 260, endPoint y: 65, distance: 69.9
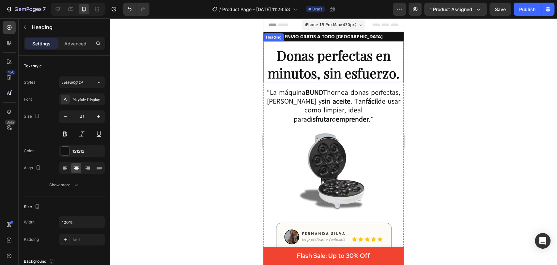
click at [336, 67] on strong "Donas perfectas en minutos, sin esfuerzo." at bounding box center [334, 63] width 132 height 35
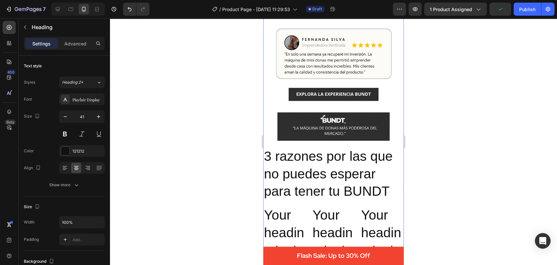
scroll to position [194, 0]
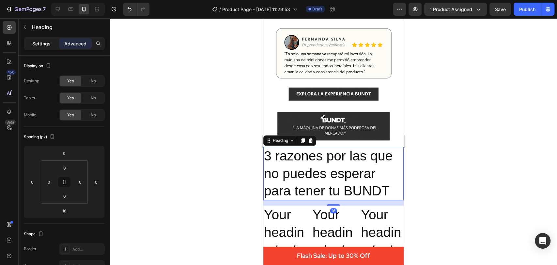
click at [41, 46] on p "Settings" at bounding box center [41, 43] width 18 height 7
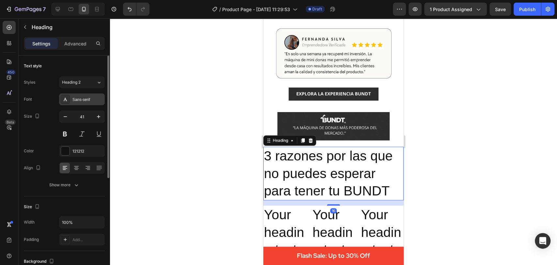
click at [84, 95] on div "Sans-serif" at bounding box center [82, 99] width 46 height 12
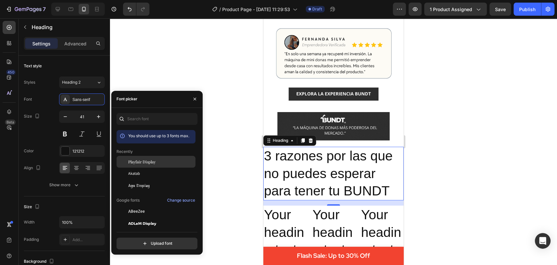
click at [165, 163] on div "Playfair Display" at bounding box center [161, 162] width 66 height 6
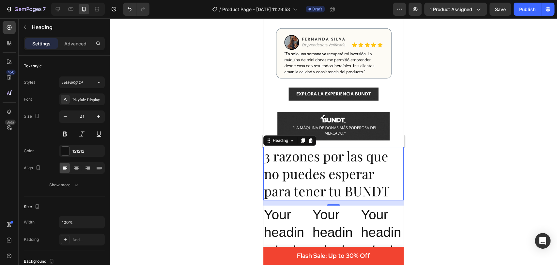
click at [199, 74] on div at bounding box center [333, 141] width 447 height 246
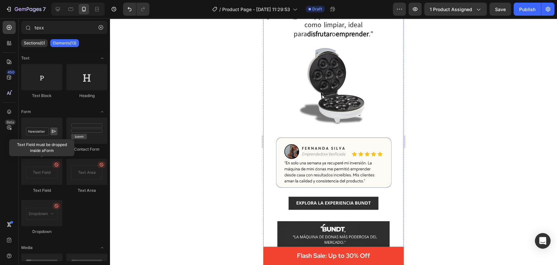
scroll to position [0, 0]
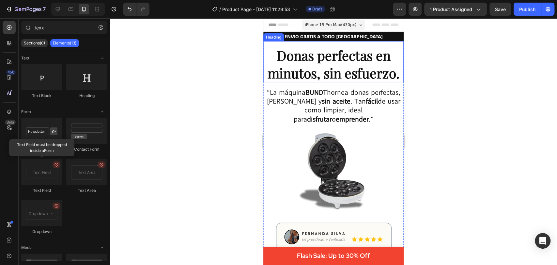
click at [290, 61] on strong "Donas perfectas en minutos, sin esfuerzo." at bounding box center [334, 63] width 132 height 35
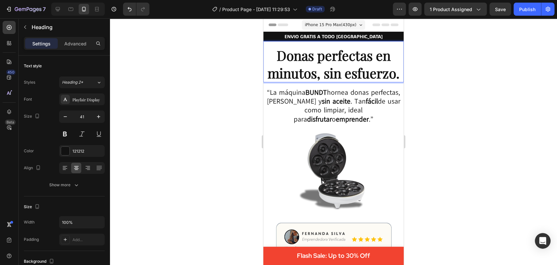
click at [346, 71] on strong "Donas perfectas en minutos, sin esfuerzo." at bounding box center [334, 63] width 132 height 35
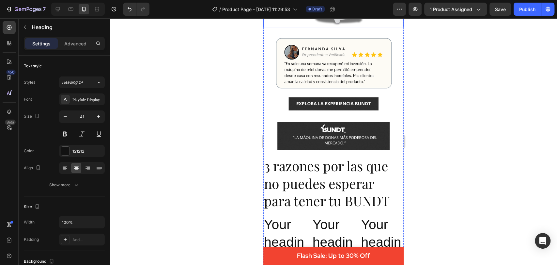
scroll to position [193, 0]
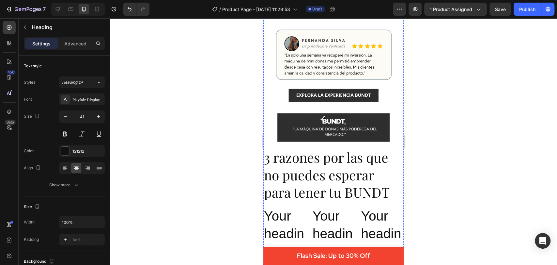
click at [346, 165] on p "3 razones por las que no puedes esperar para tener tu BUNDT" at bounding box center [333, 175] width 139 height 52
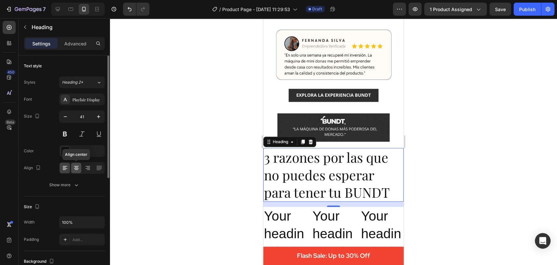
click at [74, 168] on icon at bounding box center [76, 168] width 5 height 1
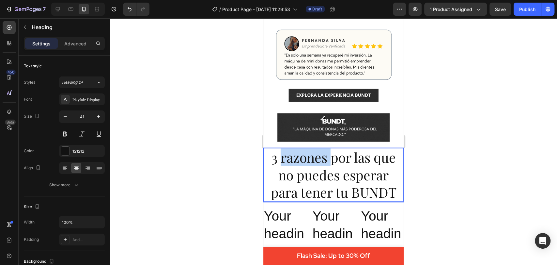
click at [283, 154] on p "3 razones por las que no puedes esperar para tener tu BUNDT" at bounding box center [333, 175] width 139 height 52
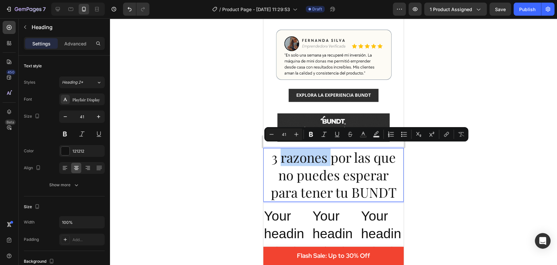
click at [283, 154] on p "3 razones por las que no puedes esperar para tener tu BUNDT" at bounding box center [333, 175] width 139 height 52
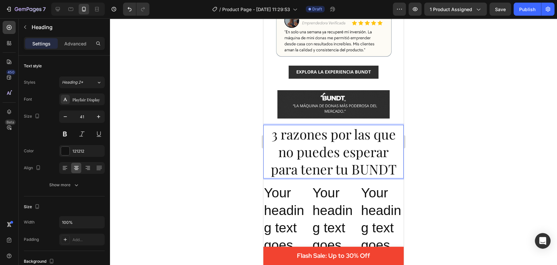
scroll to position [255, 0]
